Goal: Task Accomplishment & Management: Manage account settings

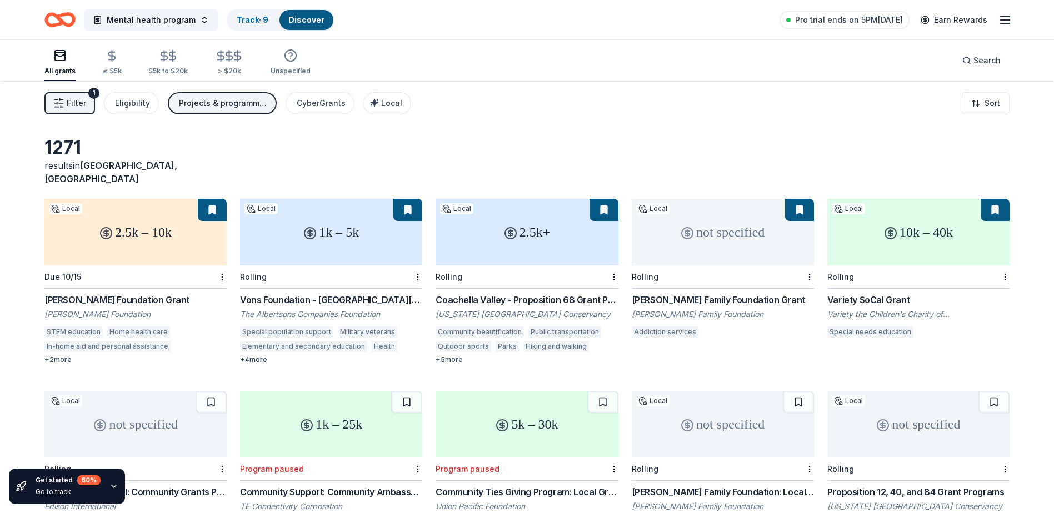
click at [1004, 21] on icon "button" at bounding box center [1004, 19] width 13 height 13
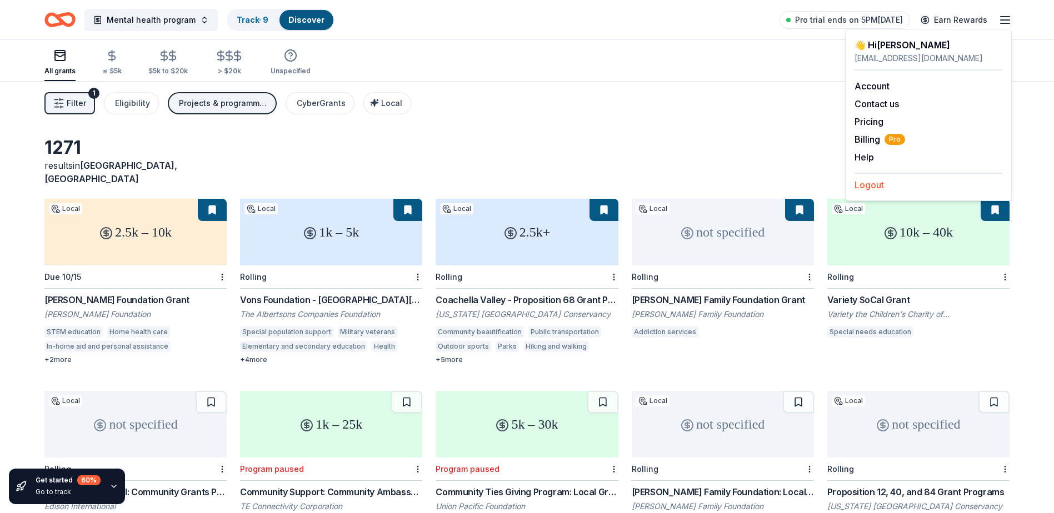
click at [866, 188] on button "Logout" at bounding box center [868, 184] width 29 height 13
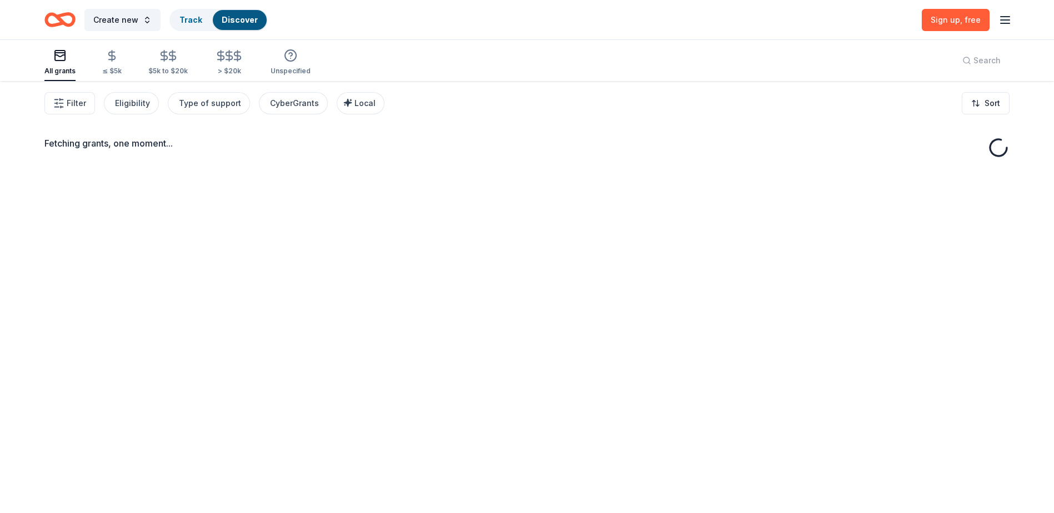
click at [1007, 20] on line "button" at bounding box center [1004, 20] width 9 height 0
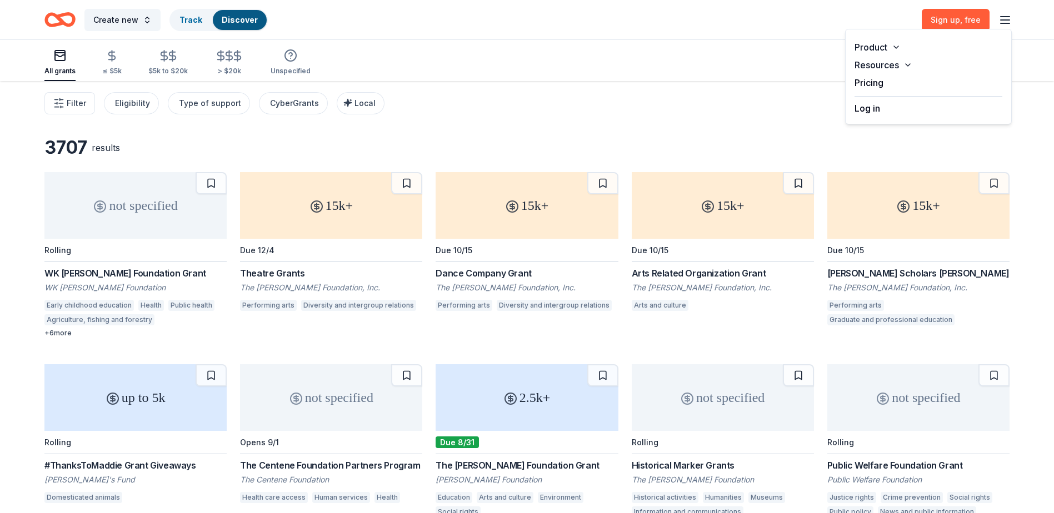
click at [867, 112] on button "Log in" at bounding box center [867, 108] width 26 height 13
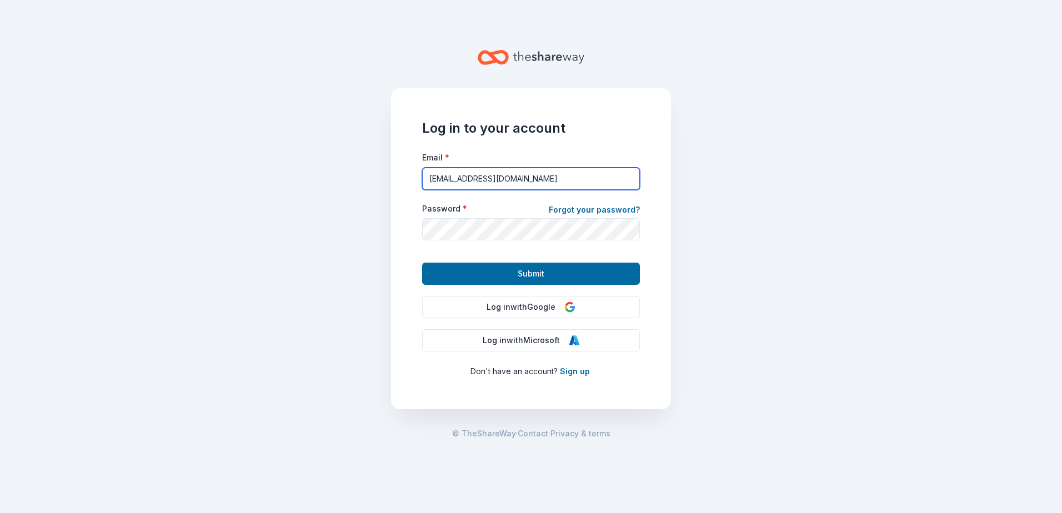
drag, startPoint x: 442, startPoint y: 181, endPoint x: 382, endPoint y: 181, distance: 60.0
click at [378, 182] on main "Log in to your account Email * [EMAIL_ADDRESS][DOMAIN_NAME] Password * Forgot y…" at bounding box center [531, 256] width 1062 height 513
type input "[EMAIL_ADDRESS][DOMAIN_NAME]"
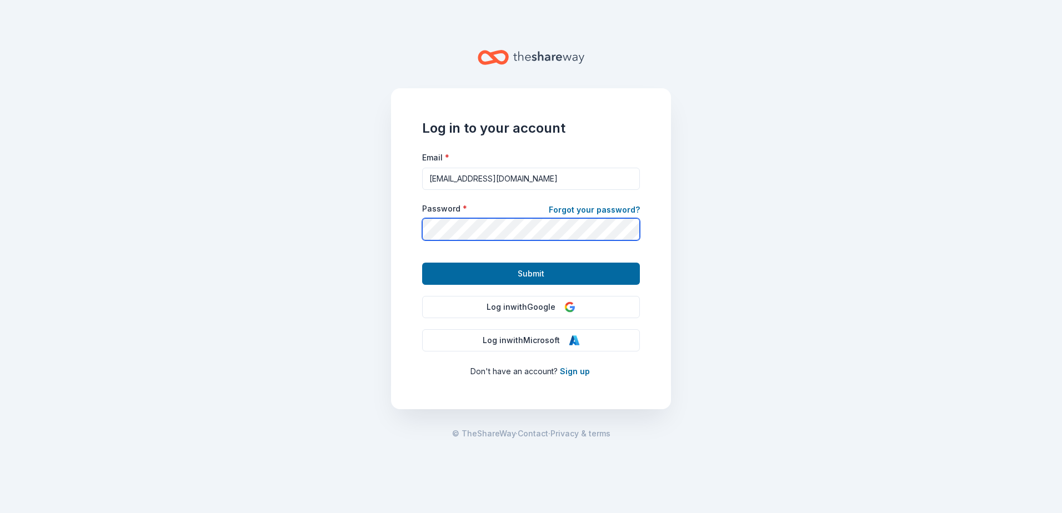
click at [366, 236] on main "Log in to your account Email * [EMAIL_ADDRESS][DOMAIN_NAME] Password * Forgot y…" at bounding box center [531, 256] width 1062 height 513
click at [422, 263] on button "Submit" at bounding box center [531, 274] width 218 height 22
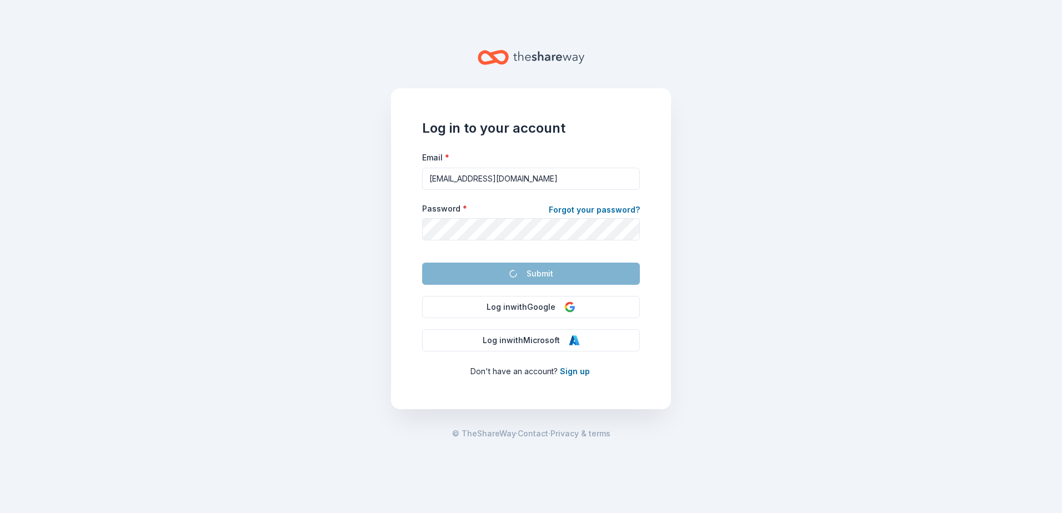
click at [771, 282] on main "Log in to your account Email * [EMAIL_ADDRESS][DOMAIN_NAME] Password * Forgot y…" at bounding box center [531, 256] width 1062 height 513
